Goal: Check status: Check status

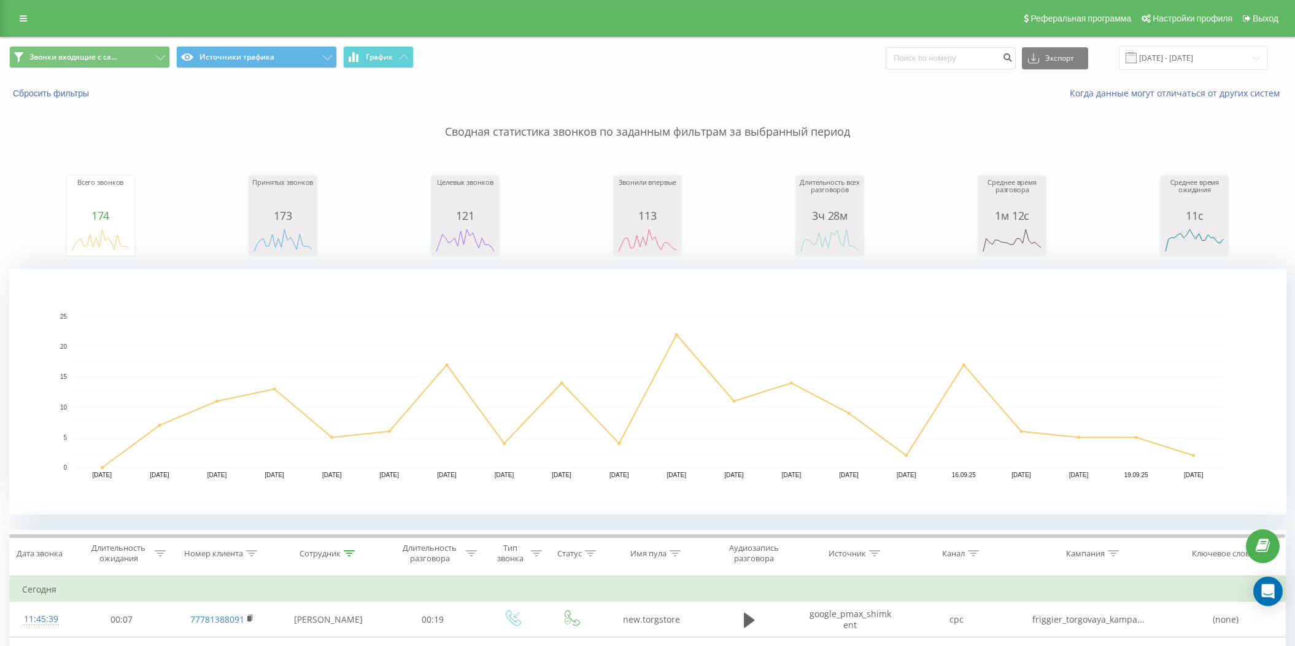
click at [64, 209] on div "Всего звонков 174 date totalCalls [DATE] 0 [DATE] 7 [DATE] [PHONE_NUMBER][DATE]…" at bounding box center [647, 204] width 1277 height 106
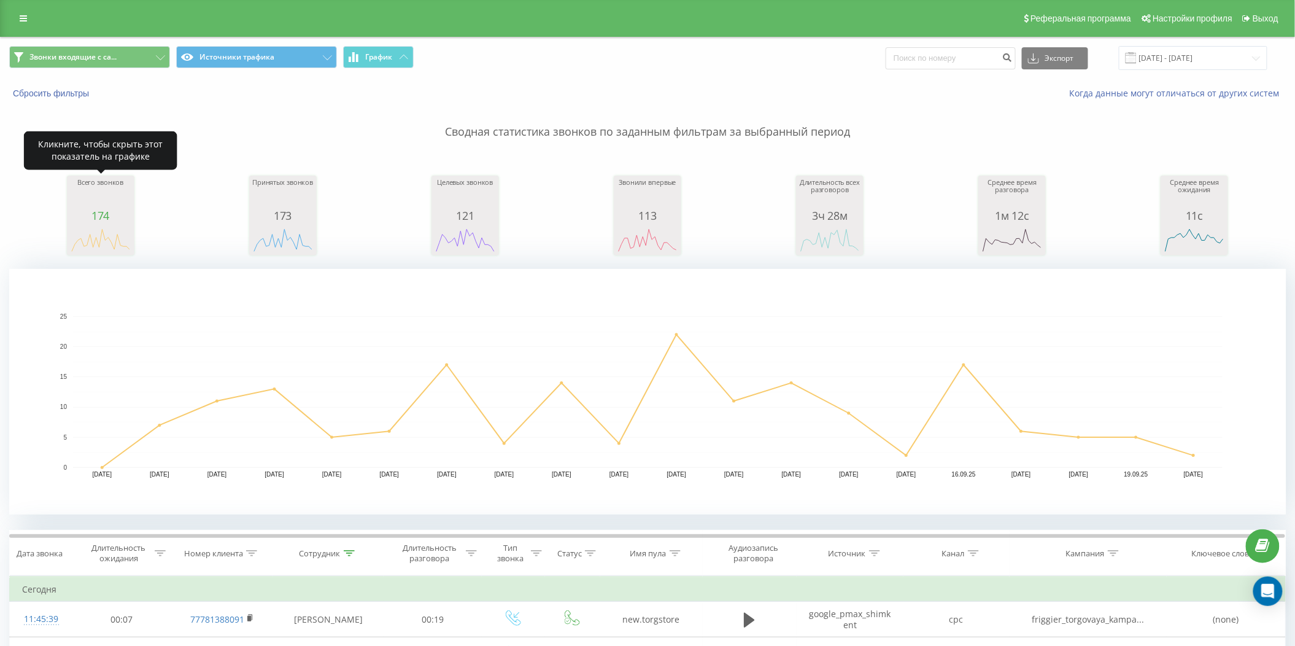
click at [90, 217] on div "174" at bounding box center [100, 215] width 61 height 12
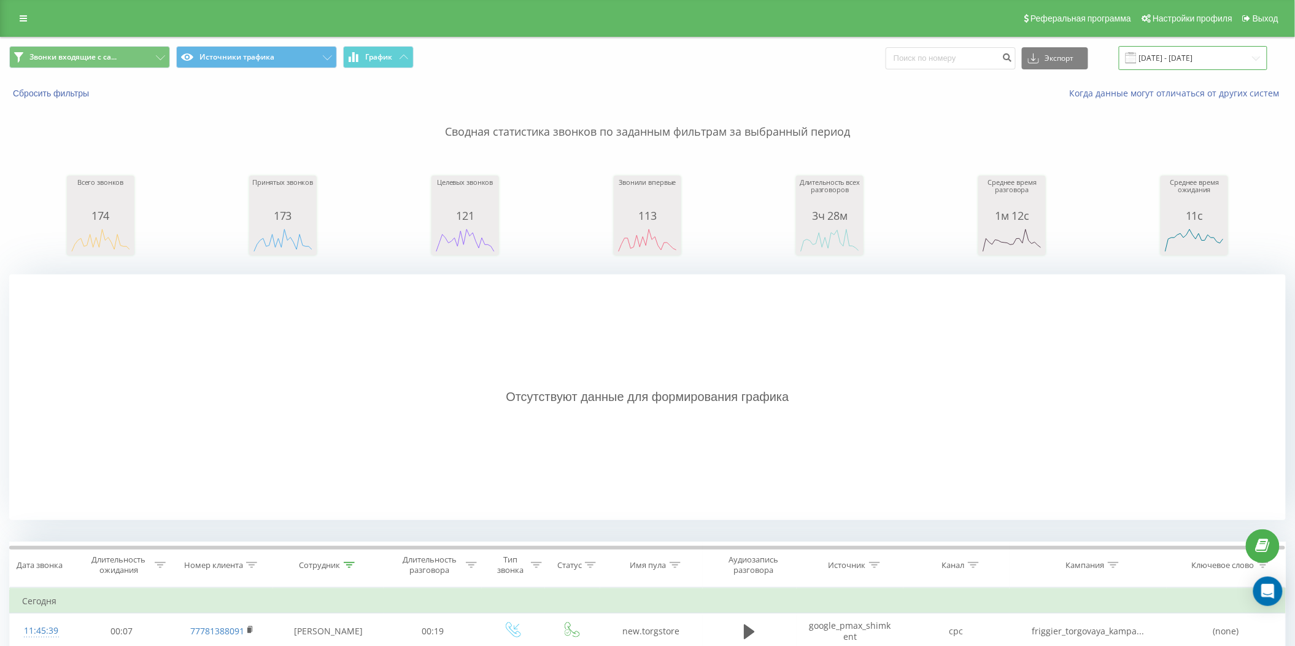
click at [1226, 62] on input "[DATE] - [DATE]" at bounding box center [1193, 58] width 149 height 24
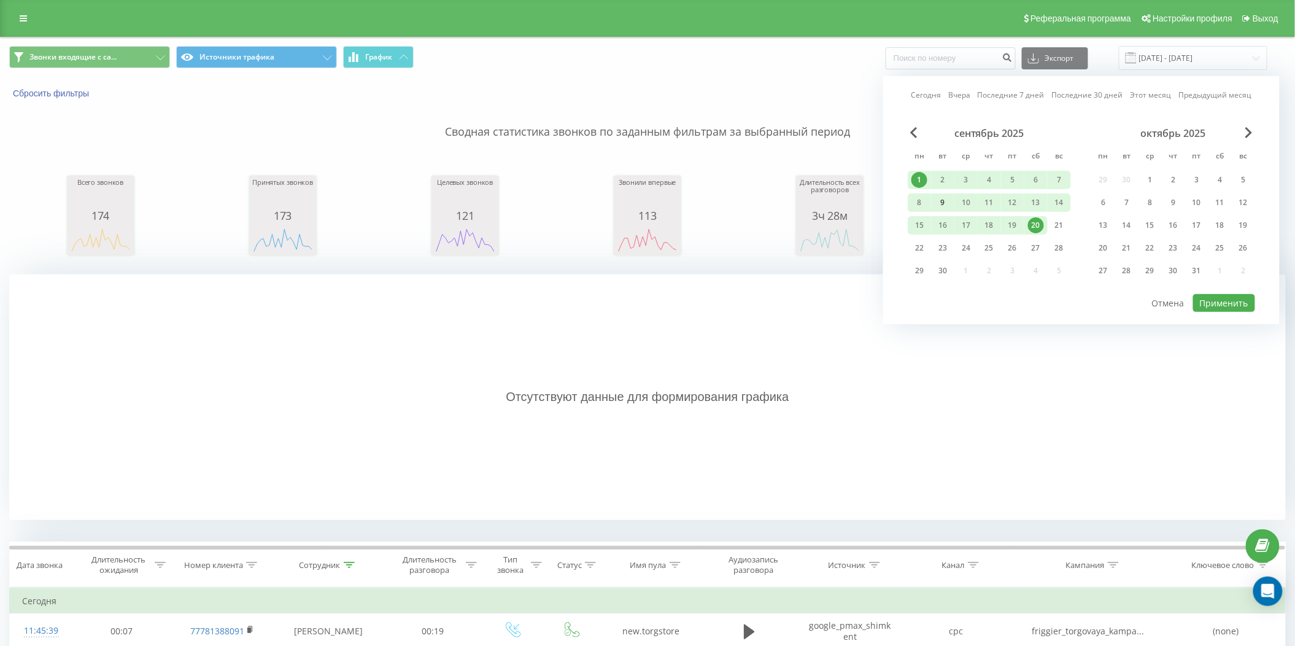
click at [932, 202] on div "9" at bounding box center [942, 202] width 23 height 18
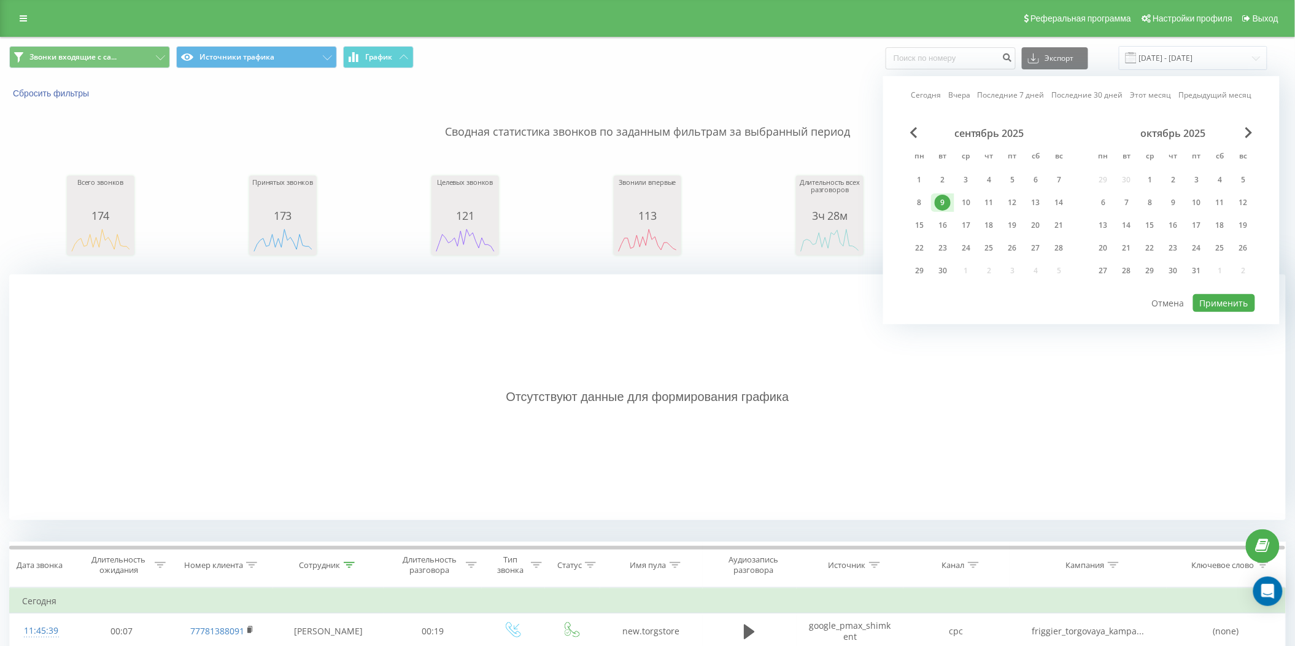
click at [934, 201] on div "9" at bounding box center [942, 202] width 23 height 18
click at [1035, 227] on div "20" at bounding box center [1036, 225] width 16 height 16
click at [944, 200] on div "9" at bounding box center [943, 203] width 16 height 16
click at [1212, 300] on button "Применить" at bounding box center [1224, 303] width 62 height 18
type input "[DATE] - [DATE]"
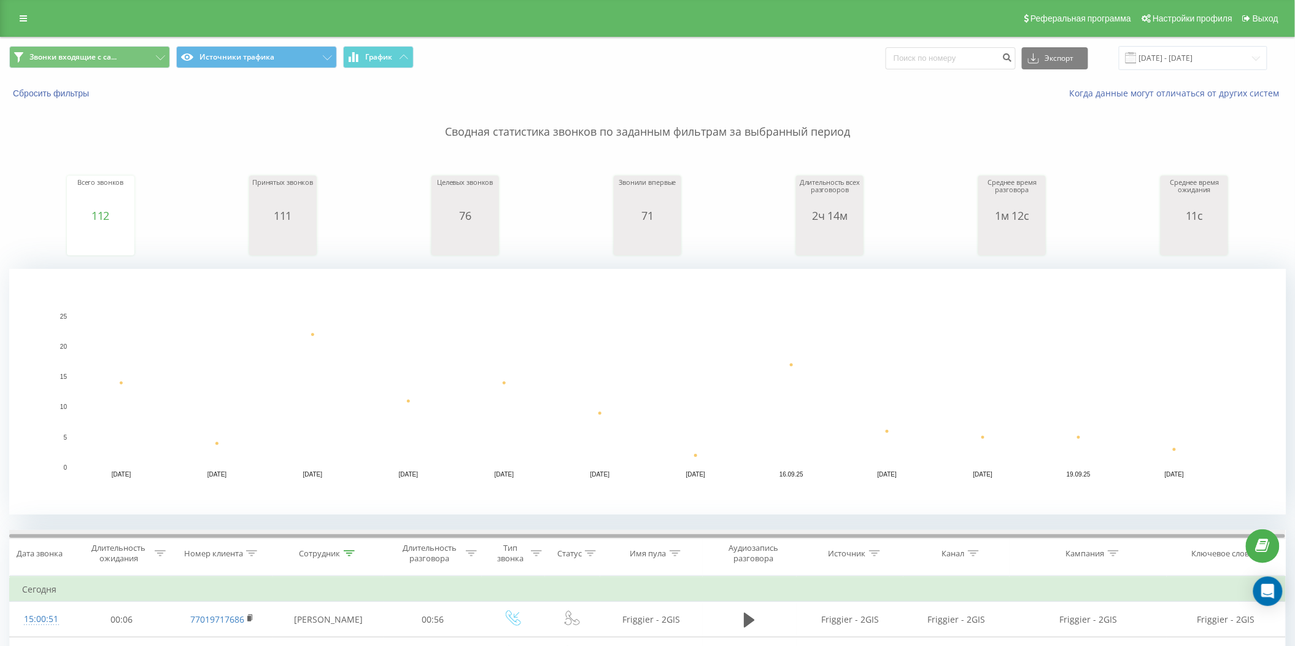
scroll to position [163, 0]
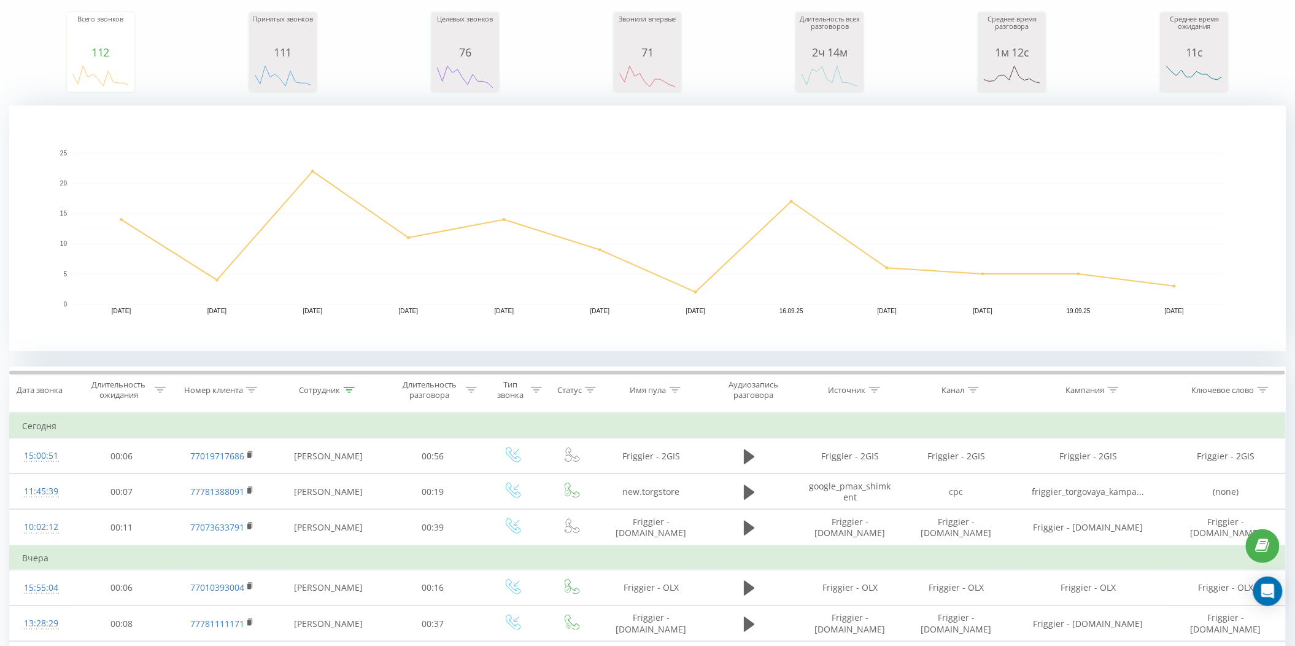
click at [347, 388] on icon at bounding box center [349, 390] width 11 height 6
click at [320, 479] on input "макпал" at bounding box center [328, 477] width 108 height 21
type input "м"
click at [345, 503] on span "OK" at bounding box center [355, 501] width 34 height 19
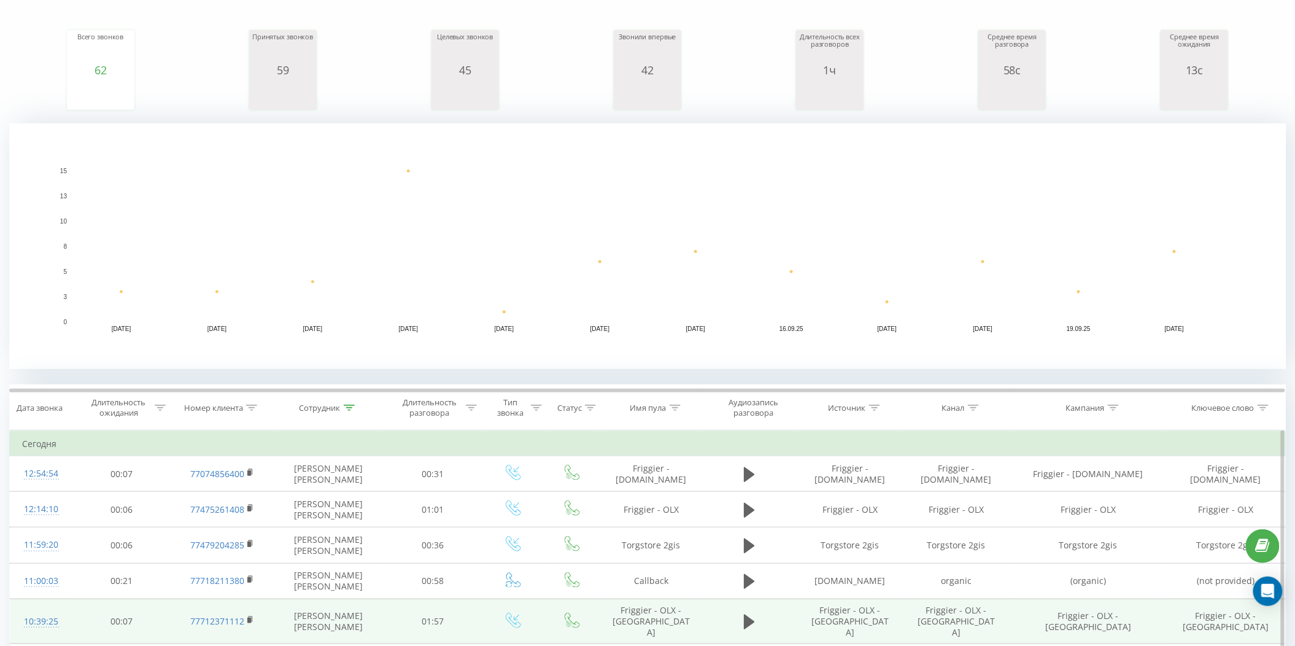
scroll to position [327, 0]
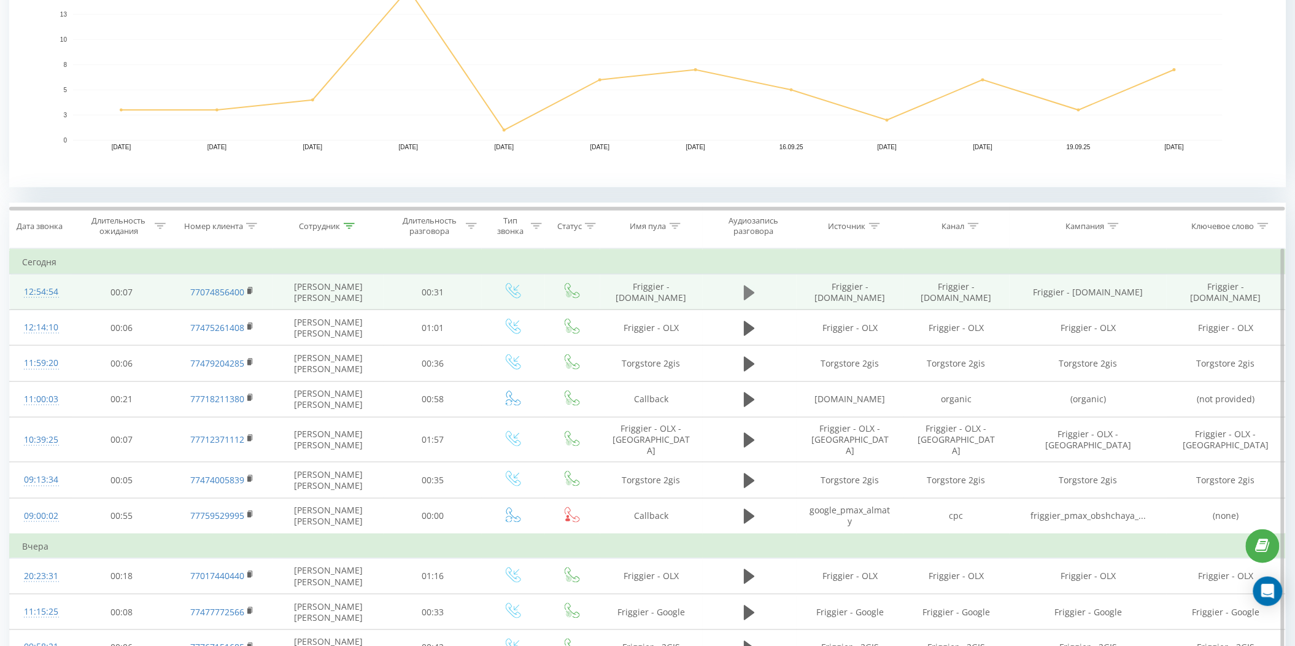
click at [744, 301] on icon at bounding box center [749, 292] width 11 height 17
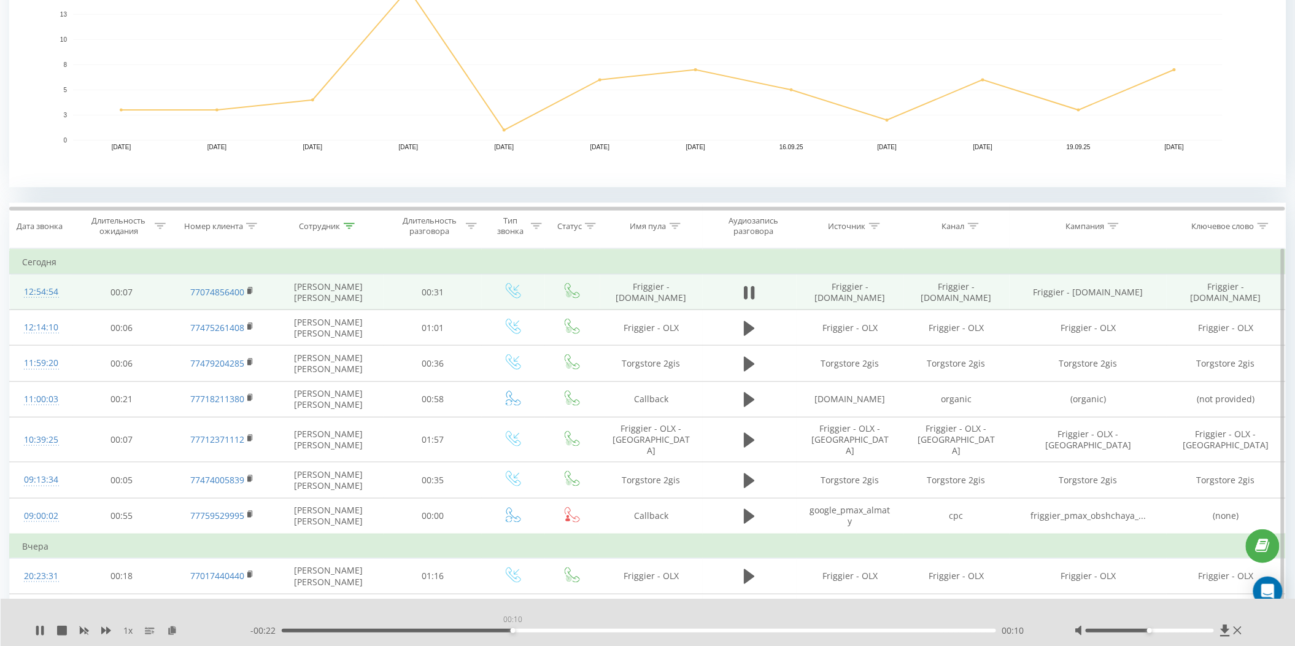
drag, startPoint x: 327, startPoint y: 630, endPoint x: 523, endPoint y: 633, distance: 195.9
click at [523, 633] on div "- 00:22 00:10 00:10" at bounding box center [647, 630] width 794 height 12
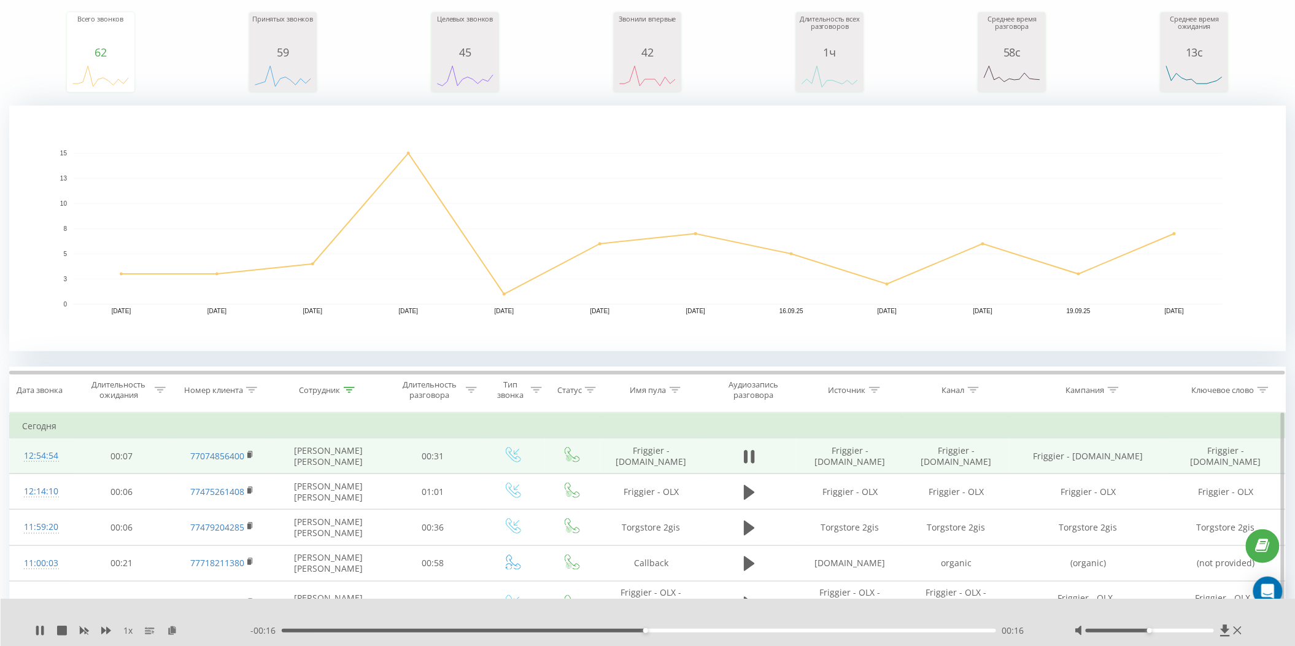
scroll to position [0, 0]
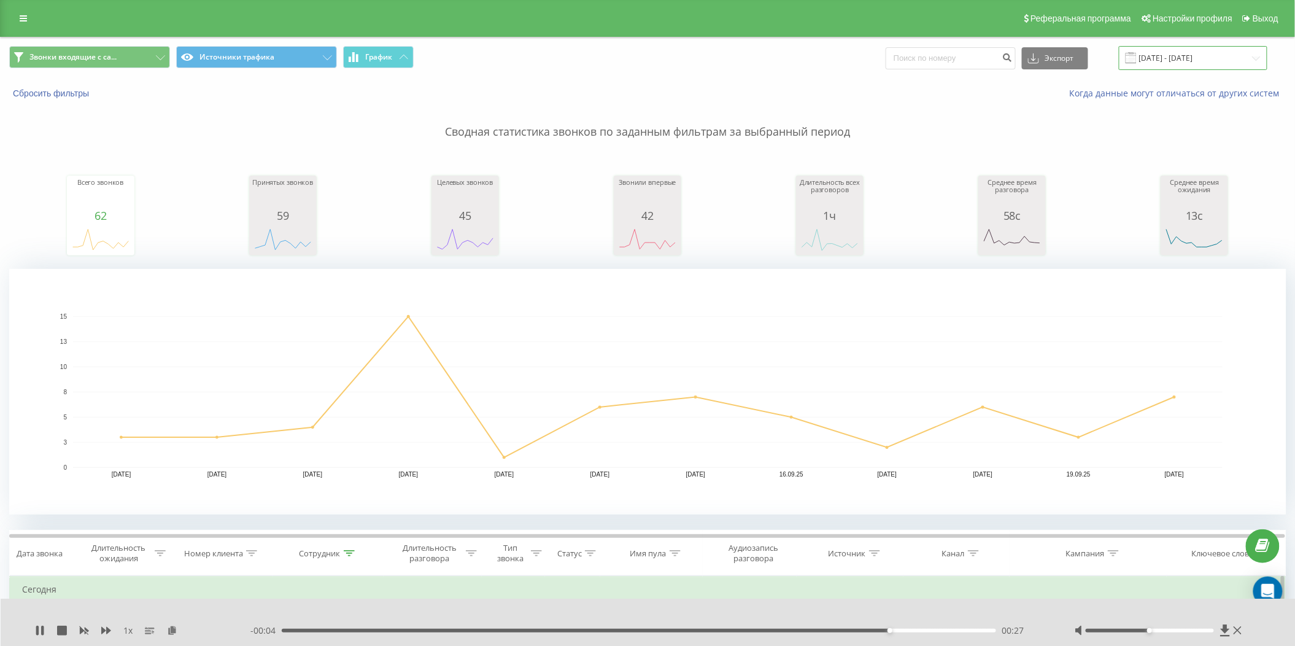
click at [1199, 68] on input "[DATE] - [DATE]" at bounding box center [1193, 58] width 149 height 24
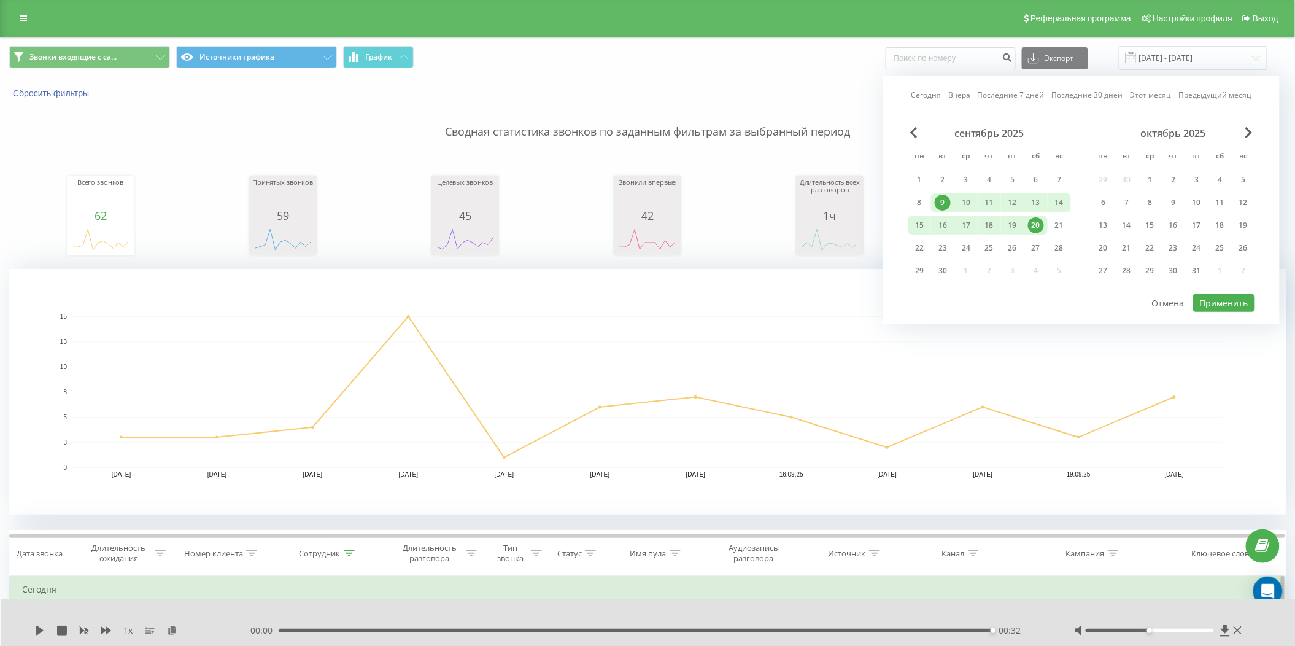
click at [355, 556] on div "Сотрудник" at bounding box center [328, 553] width 110 height 10
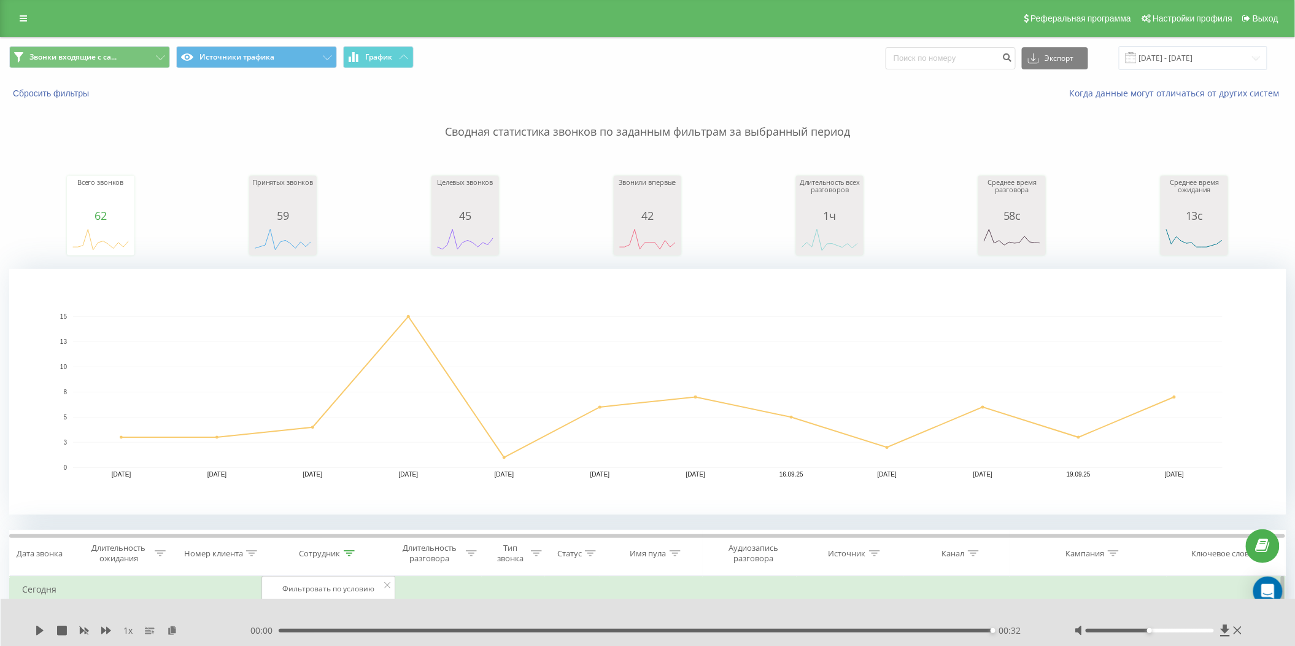
click at [346, 550] on icon at bounding box center [349, 553] width 11 height 6
click at [342, 553] on div "Сотрудник" at bounding box center [327, 553] width 55 height 10
click at [349, 554] on icon at bounding box center [349, 553] width 11 height 6
click at [349, 550] on icon at bounding box center [349, 553] width 11 height 6
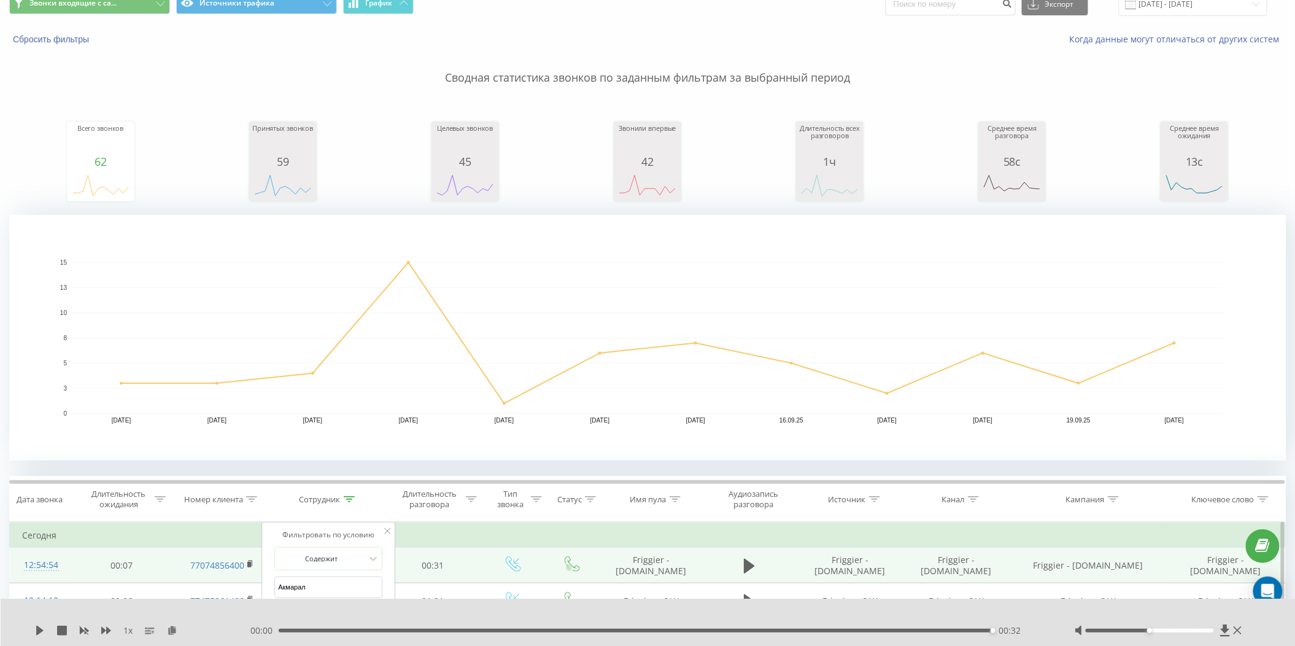
scroll to position [327, 0]
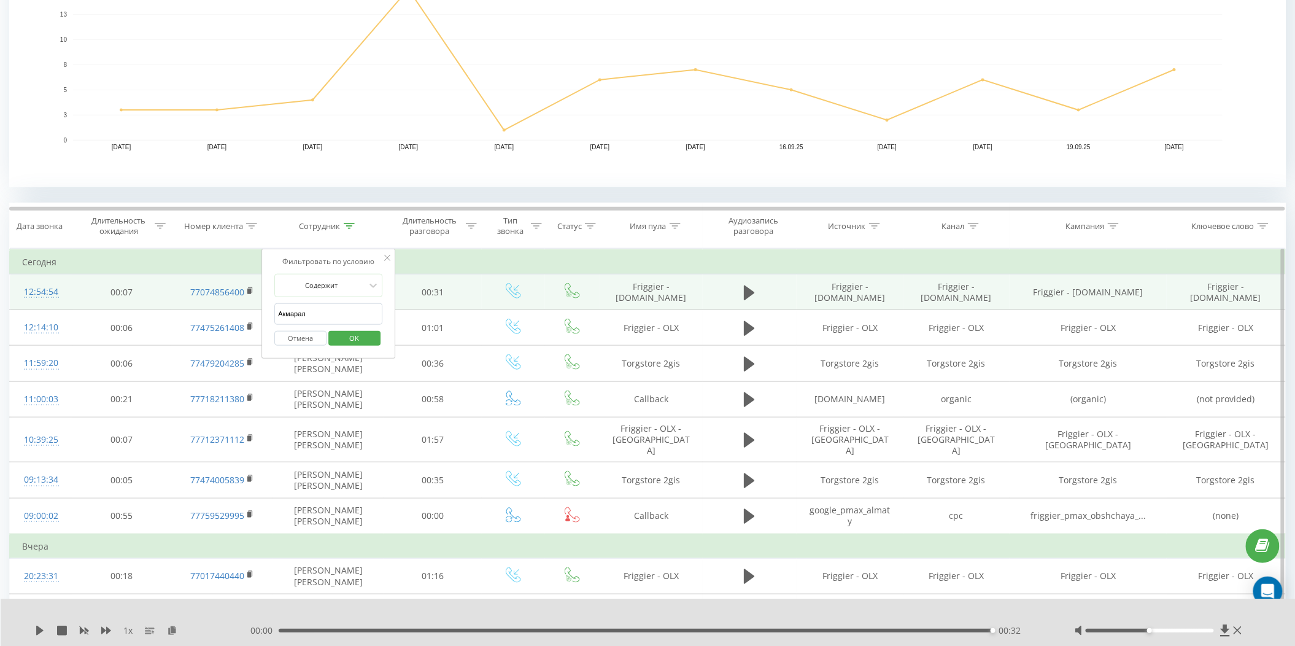
click at [349, 323] on input "Акмарал" at bounding box center [328, 313] width 108 height 21
type input "[PERSON_NAME]"
click at [368, 343] on span "OK" at bounding box center [355, 337] width 34 height 19
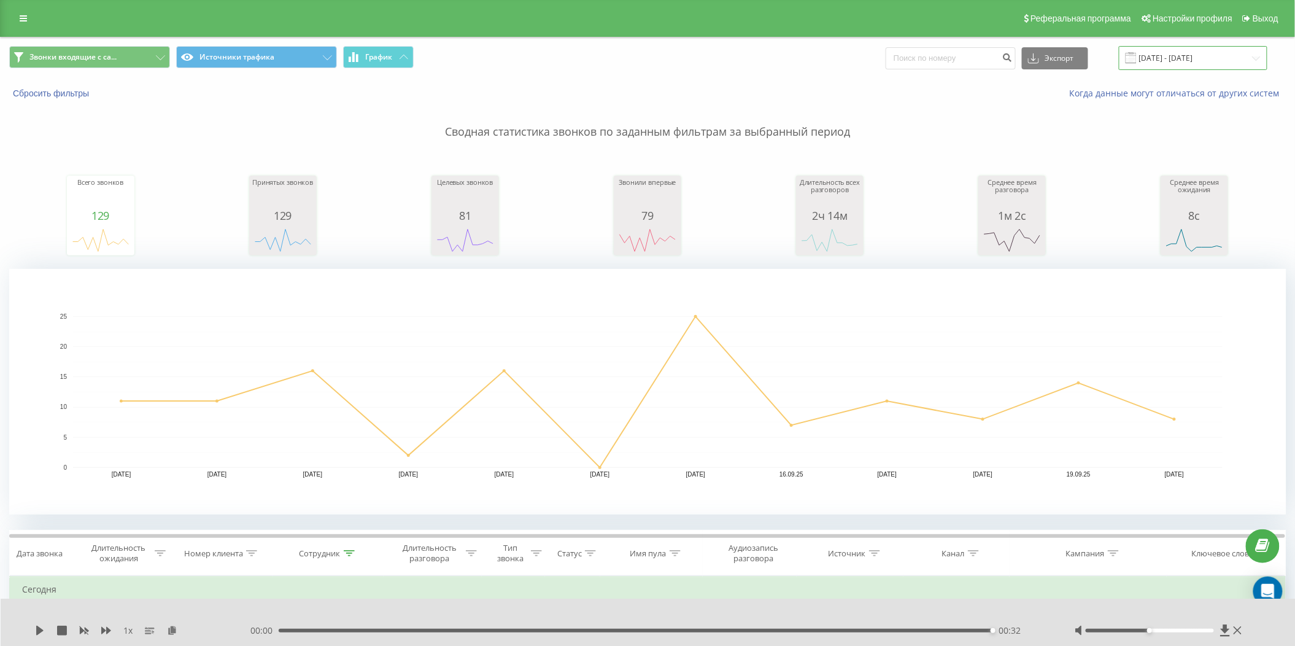
click at [1197, 64] on input "[DATE] - [DATE]" at bounding box center [1193, 58] width 149 height 24
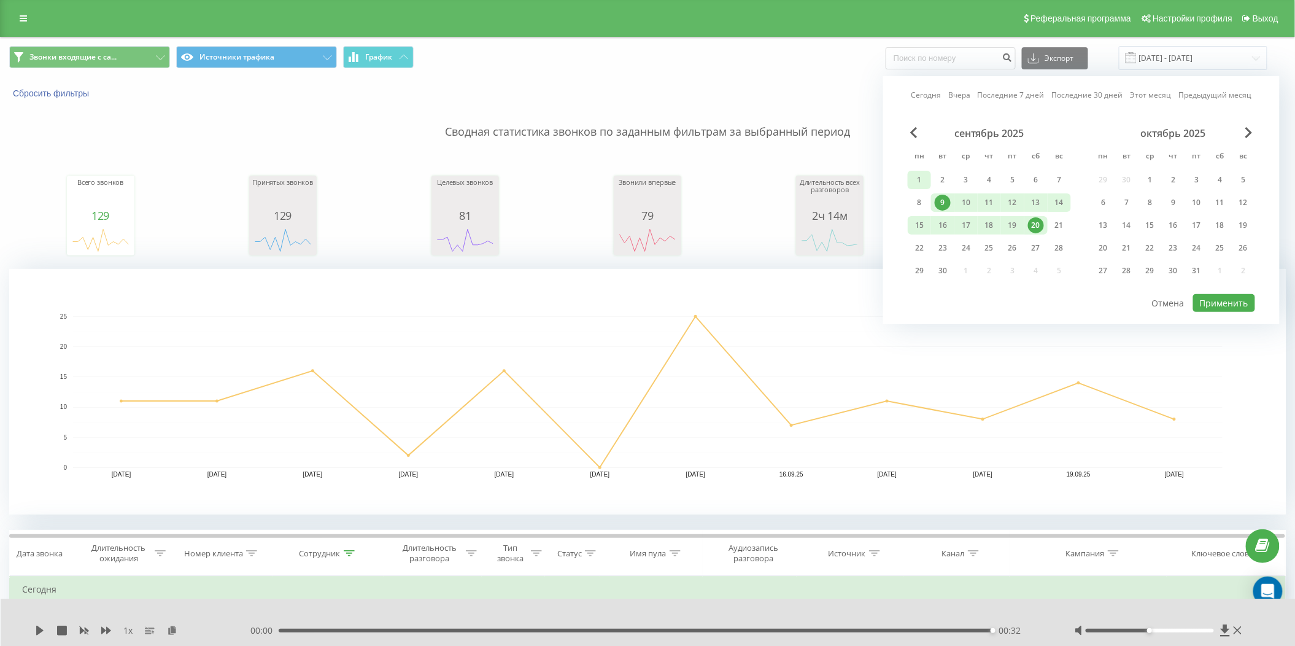
click at [910, 182] on div "1" at bounding box center [919, 180] width 23 height 18
click at [941, 200] on div "9" at bounding box center [943, 203] width 16 height 16
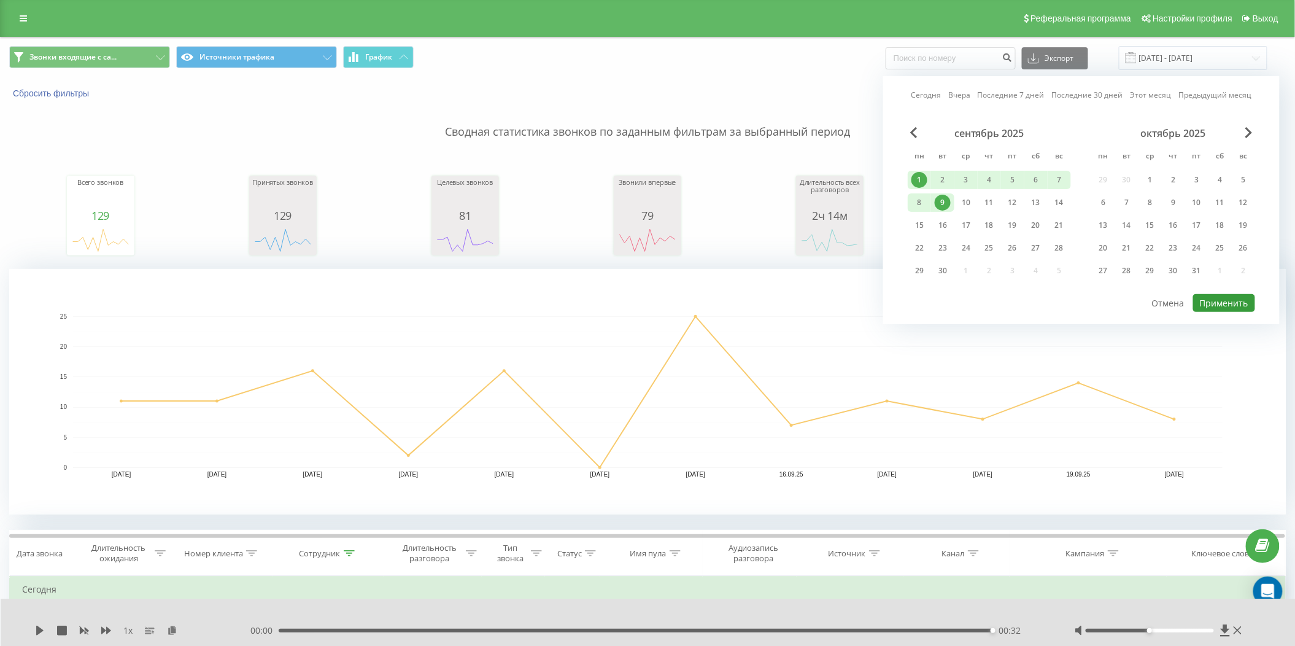
click at [1236, 300] on button "Применить" at bounding box center [1224, 303] width 62 height 18
type input "[DATE] - [DATE]"
